Goal: Task Accomplishment & Management: Use online tool/utility

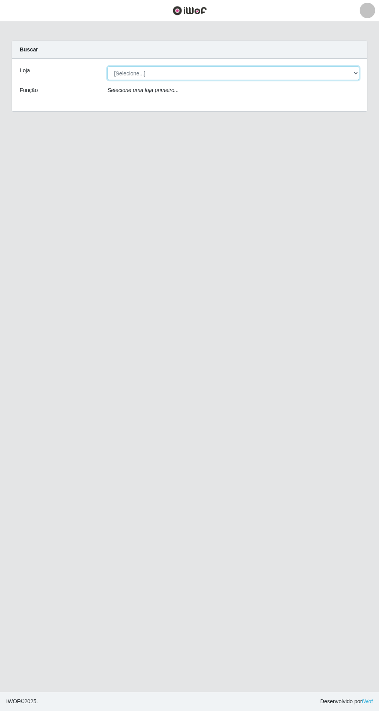
click at [352, 68] on select "[Selecione...] [GEOGRAPHIC_DATA] - [GEOGRAPHIC_DATA] [GEOGRAPHIC_DATA] - [GEOGR…" at bounding box center [233, 73] width 252 height 14
select select "508"
click at [107, 66] on select "[Selecione...] [GEOGRAPHIC_DATA] - [GEOGRAPHIC_DATA] [GEOGRAPHIC_DATA] - [GEOGR…" at bounding box center [233, 73] width 252 height 14
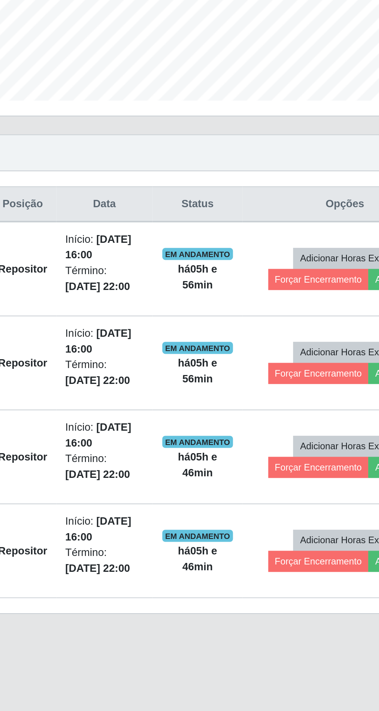
scroll to position [5, 0]
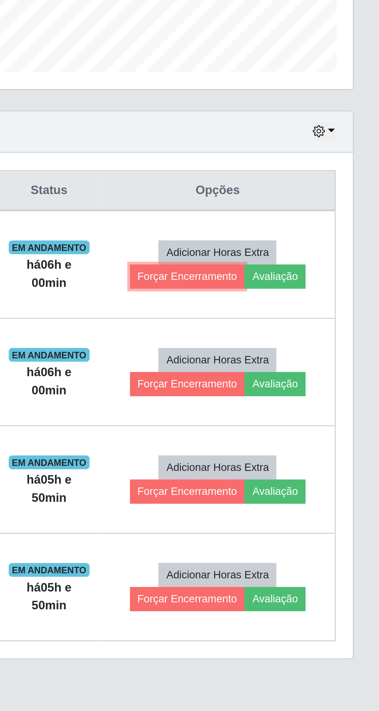
click at [291, 363] on button "Forçar Encerramento" at bounding box center [293, 368] width 52 height 11
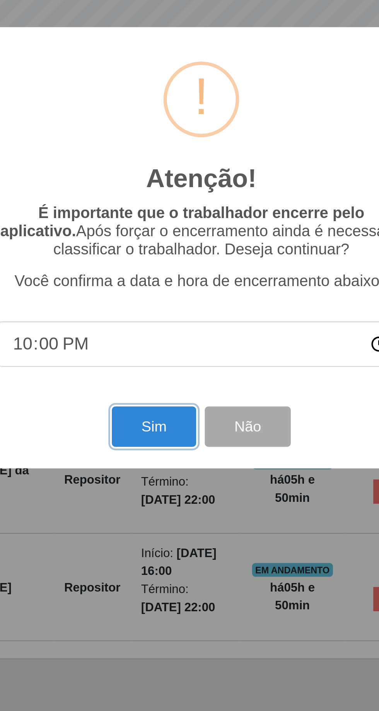
click at [165, 434] on button "Sim" at bounding box center [167, 436] width 37 height 18
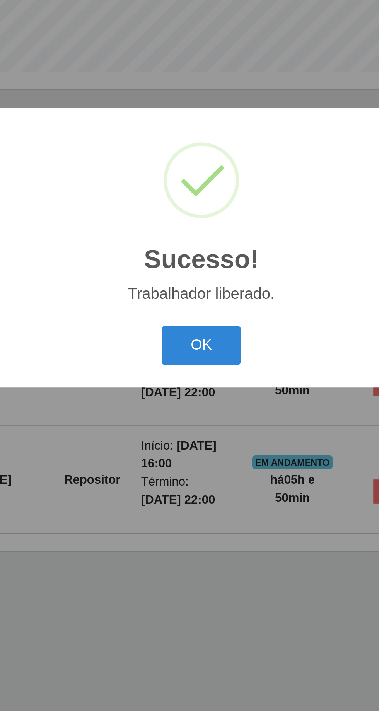
click at [189, 396] on button "OK" at bounding box center [190, 399] width 36 height 18
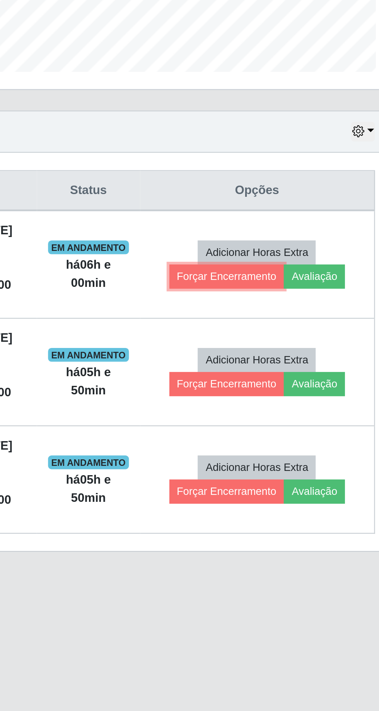
click at [284, 363] on button "Forçar Encerramento" at bounding box center [293, 368] width 52 height 11
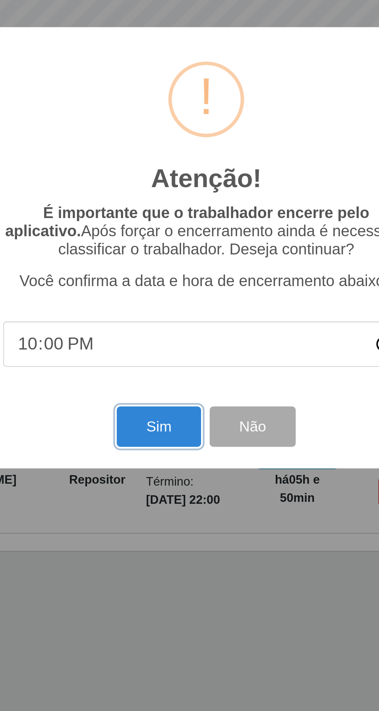
click at [168, 434] on button "Sim" at bounding box center [167, 436] width 37 height 18
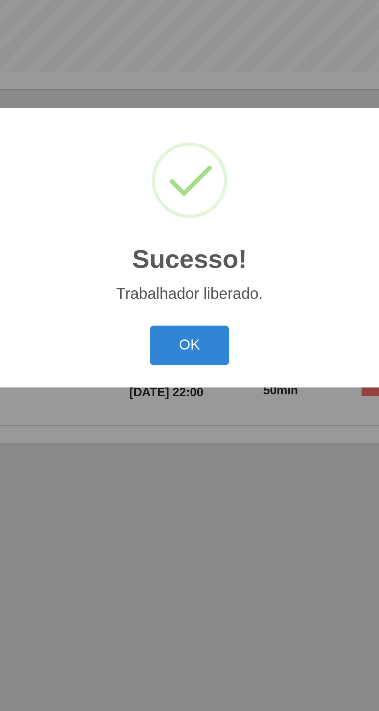
click at [188, 395] on button "OK" at bounding box center [190, 399] width 36 height 18
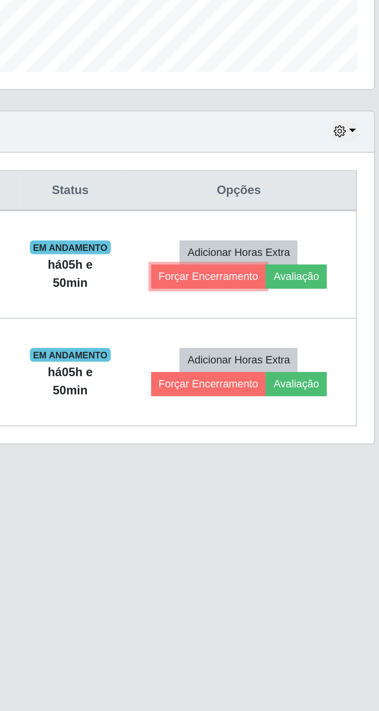
click at [285, 363] on button "Forçar Encerramento" at bounding box center [293, 368] width 52 height 11
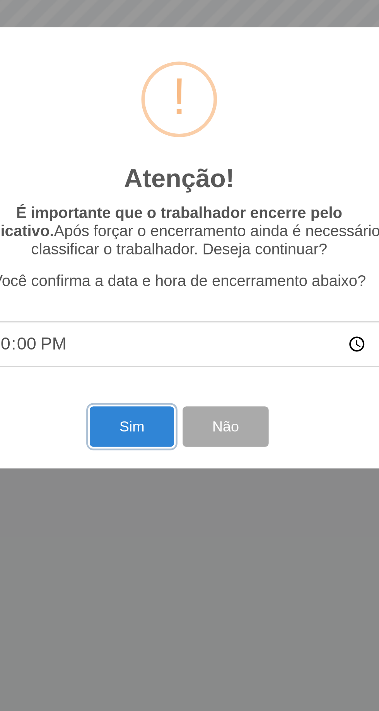
click at [163, 435] on button "Sim" at bounding box center [167, 436] width 37 height 18
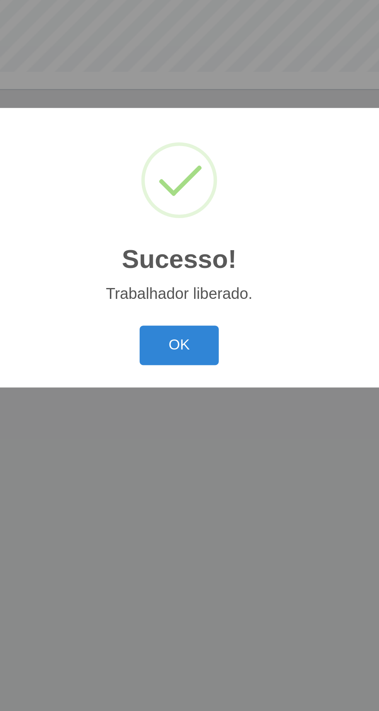
click at [187, 396] on button "OK" at bounding box center [190, 399] width 36 height 18
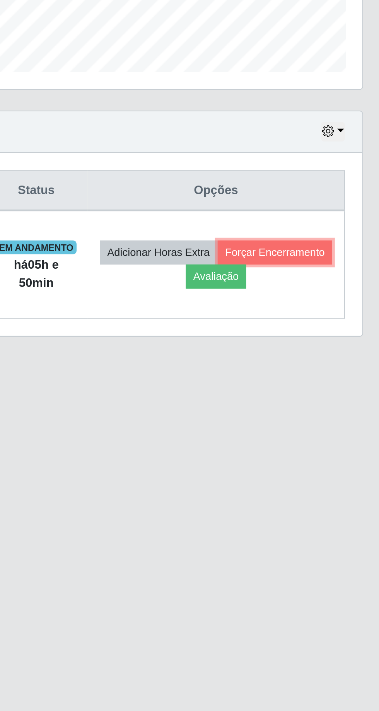
click at [302, 355] on button "Forçar Encerramento" at bounding box center [328, 357] width 52 height 11
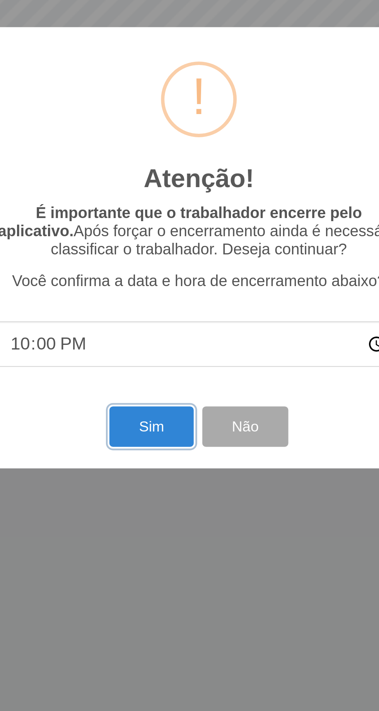
click at [166, 434] on button "Sim" at bounding box center [167, 436] width 37 height 18
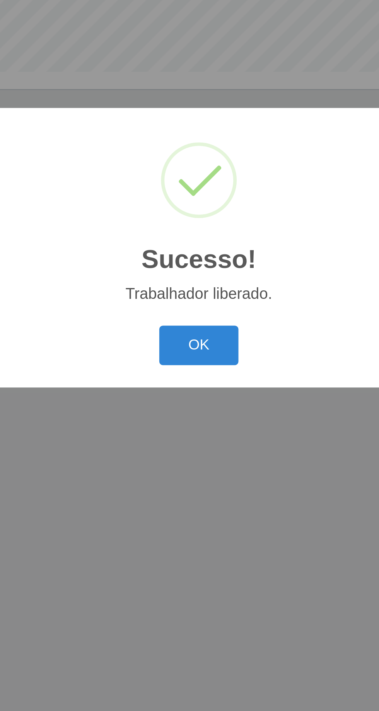
click at [191, 398] on button "OK" at bounding box center [190, 399] width 36 height 18
